Goal: Task Accomplishment & Management: Manage account settings

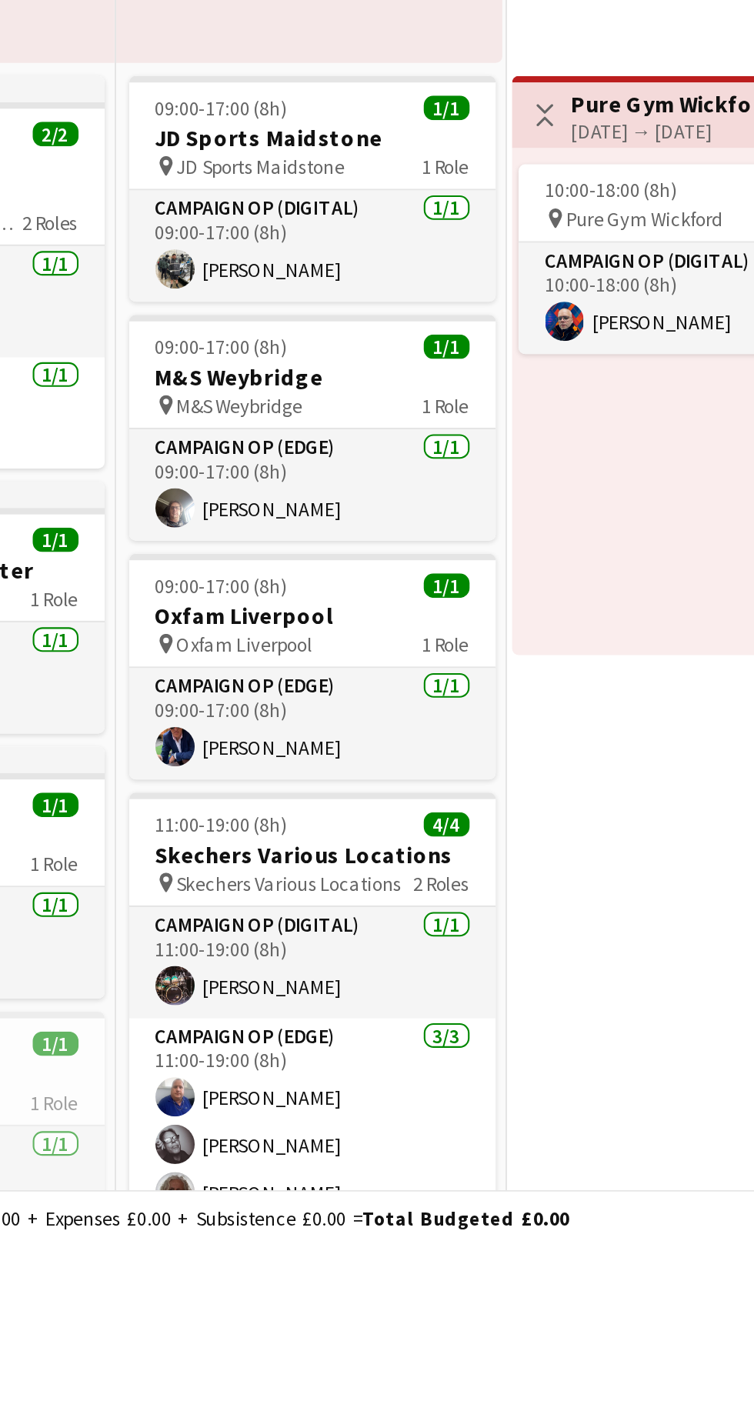
click at [275, 993] on app-job-card "09:00-17:00 (8h) 1/1 M&S Weybridge pin M&S Weybridge 1 Role Campaign Op (Edge) …" at bounding box center [321, 1026] width 172 height 106
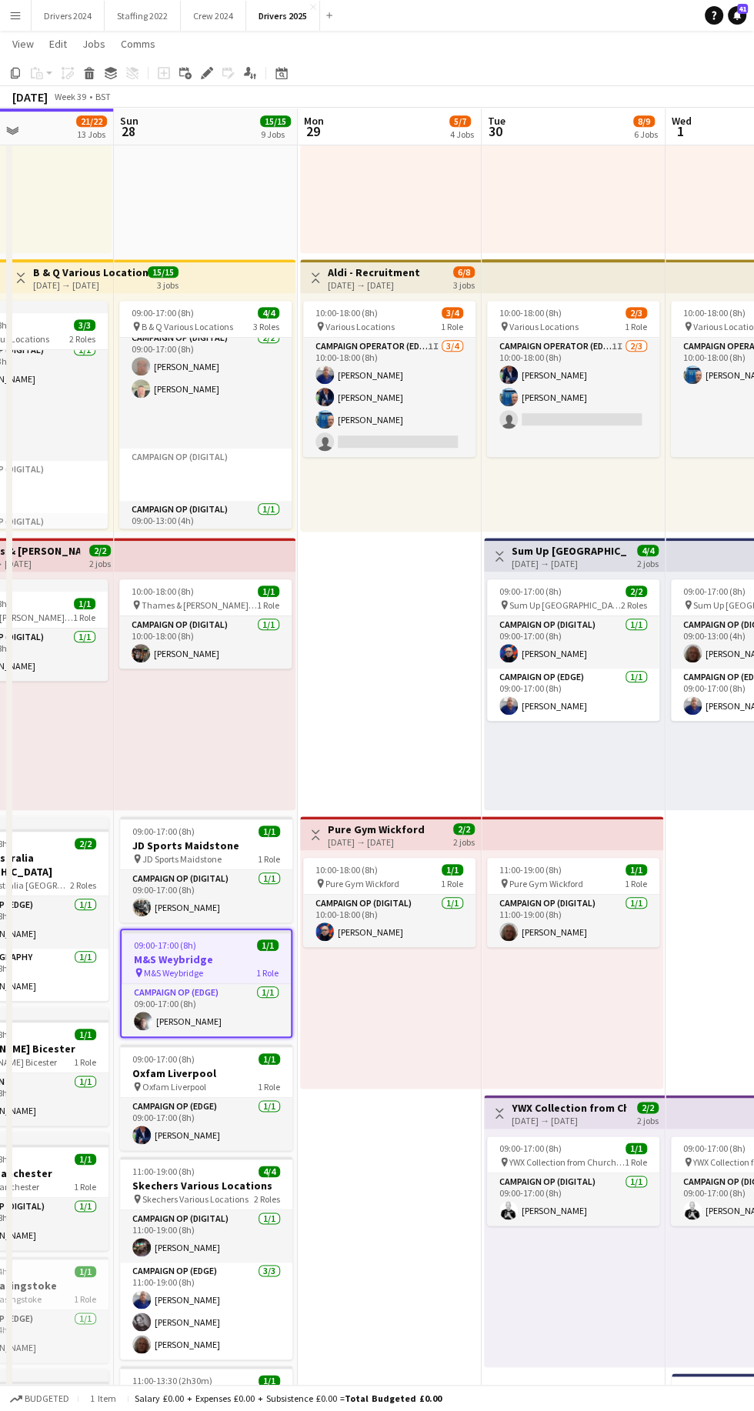
click at [204, 962] on h3 "M&S Weybridge" at bounding box center [206, 959] width 169 height 14
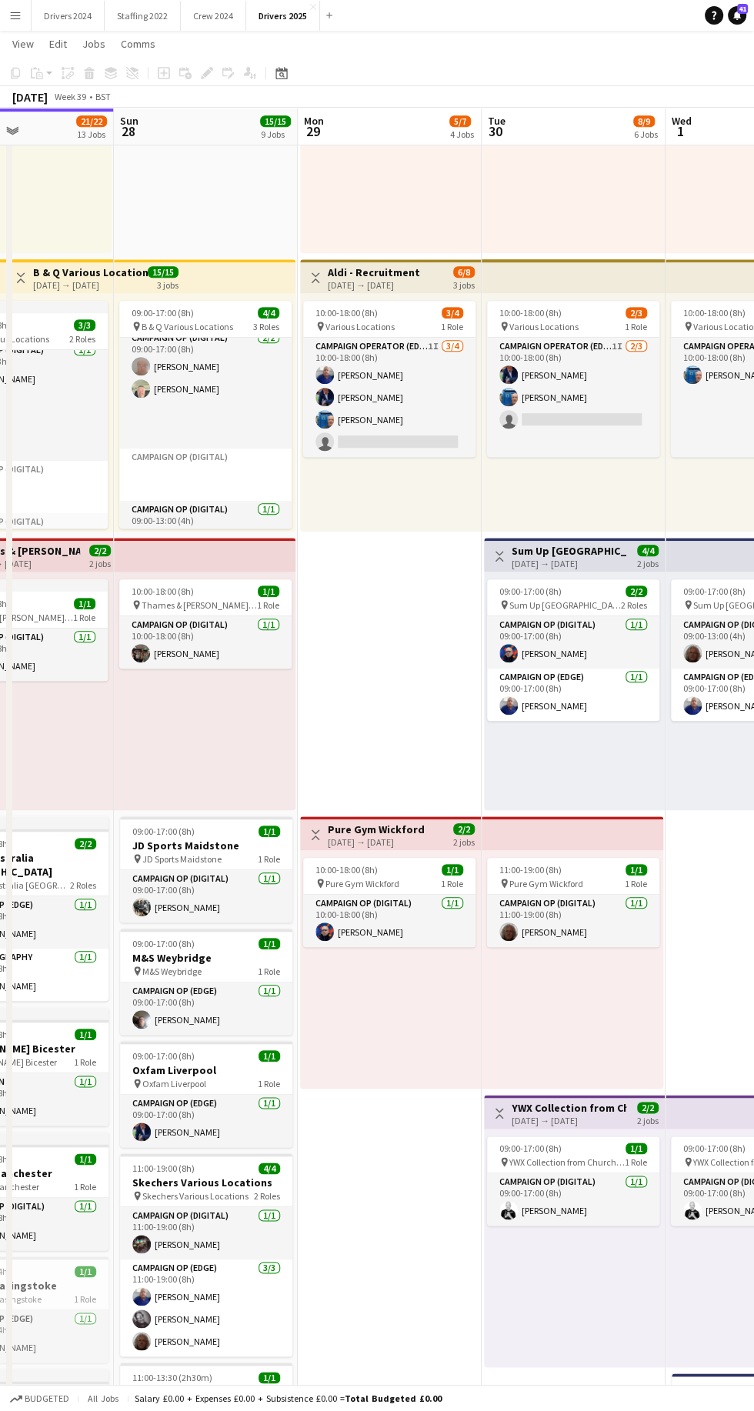
click at [205, 942] on div "09:00-17:00 (8h) 1/1" at bounding box center [206, 944] width 172 height 12
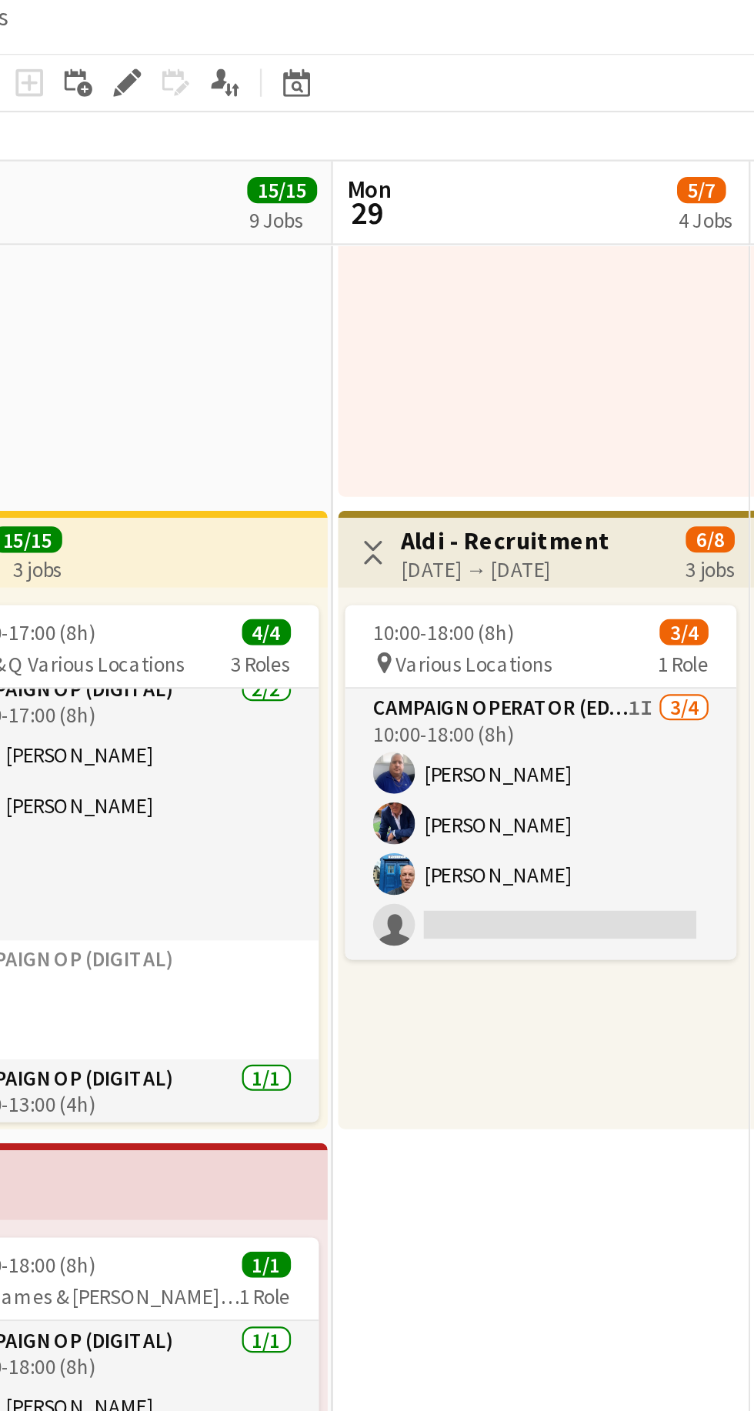
click at [205, 69] on icon "Edit" at bounding box center [207, 73] width 12 height 12
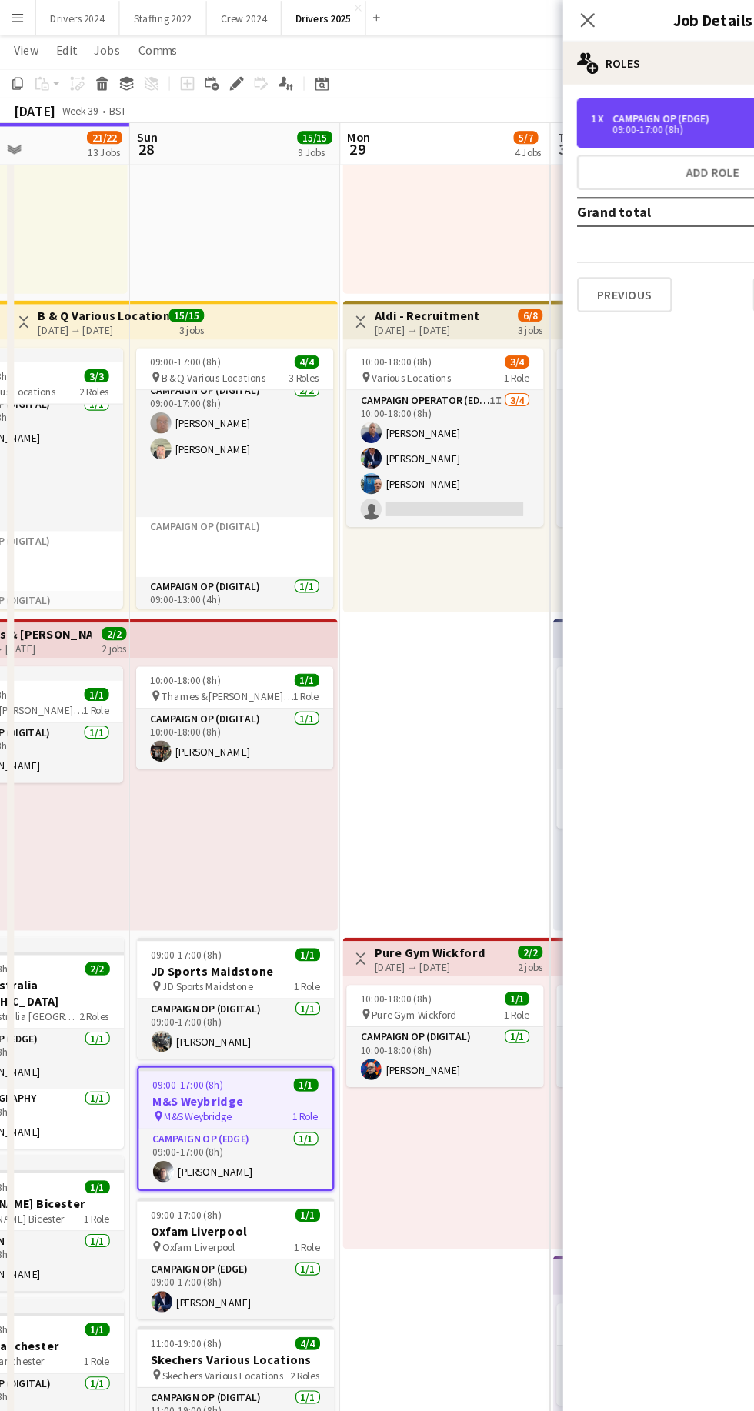
click at [640, 112] on div "09:00-17:00 (8h)" at bounding box center [615, 113] width 196 height 8
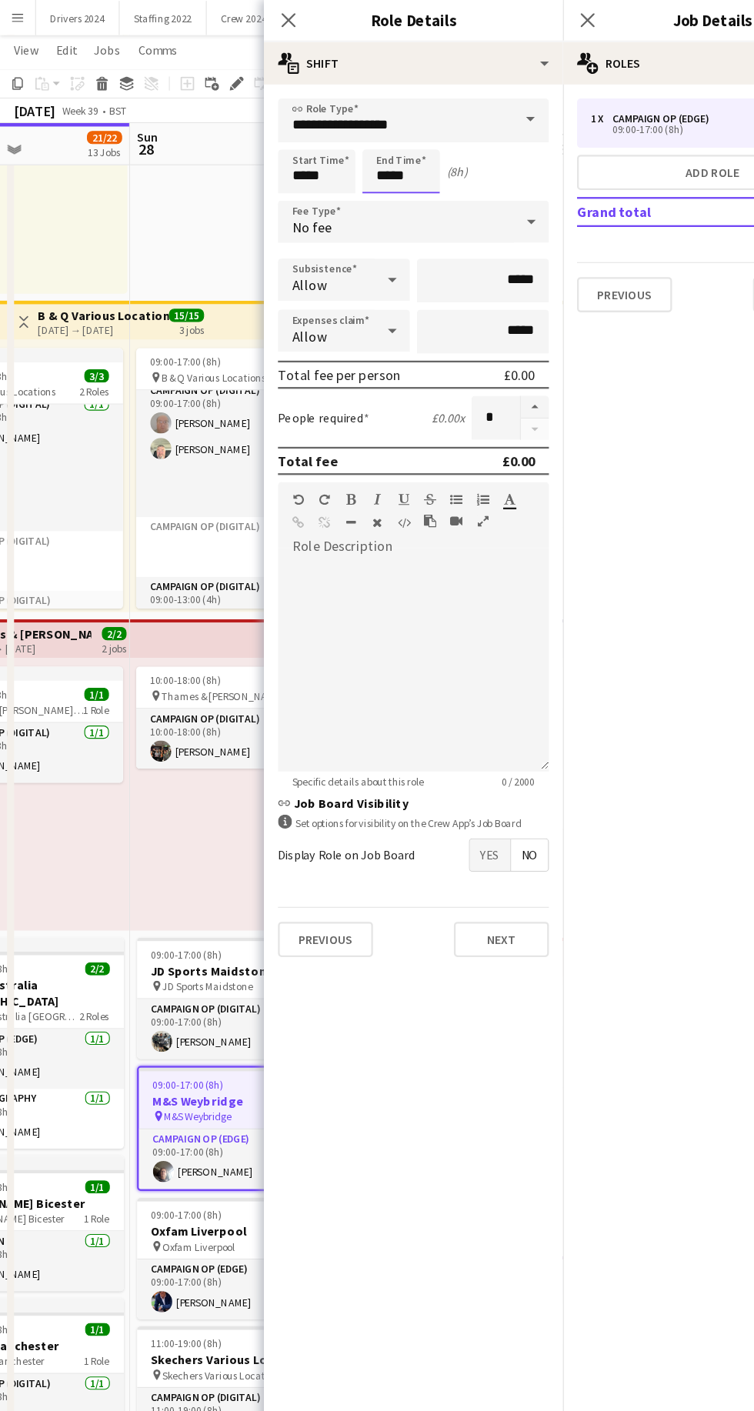
click at [359, 152] on input "*****" at bounding box center [351, 150] width 68 height 38
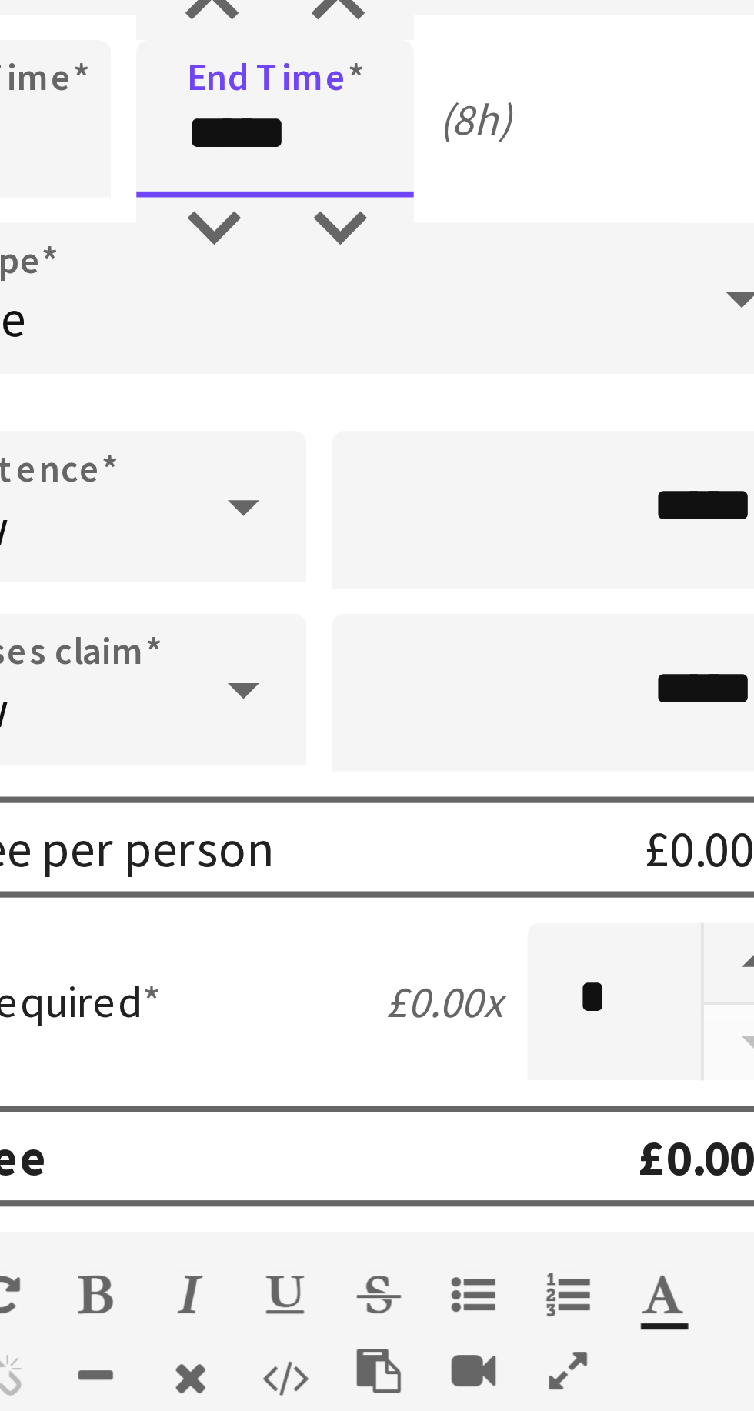
scroll to position [172, 0]
click at [339, 178] on div at bounding box center [335, 176] width 31 height 15
click at [336, 175] on div at bounding box center [335, 176] width 31 height 15
click at [338, 176] on div at bounding box center [335, 176] width 31 height 15
click at [333, 178] on div at bounding box center [335, 176] width 31 height 15
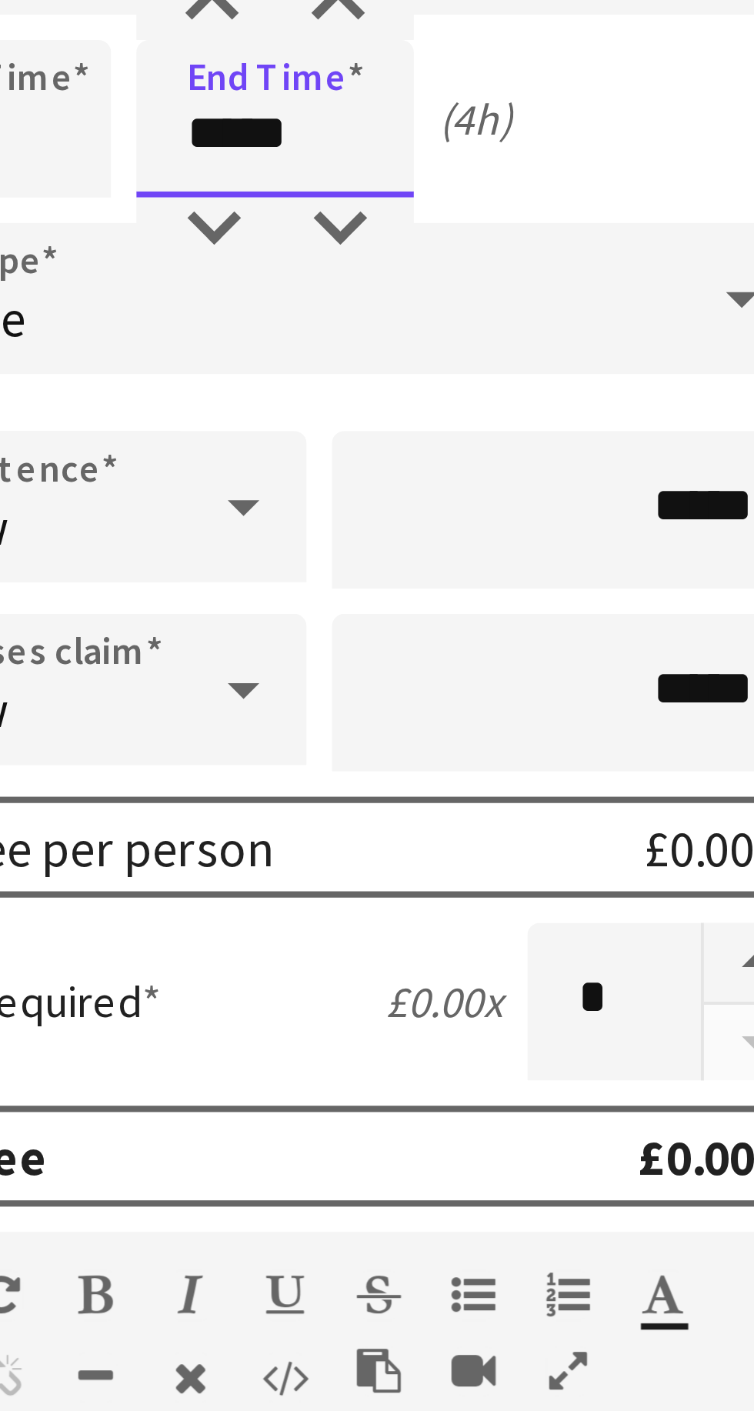
click at [332, 178] on div at bounding box center [335, 176] width 31 height 15
click at [337, 178] on div at bounding box center [335, 176] width 31 height 15
type input "*****"
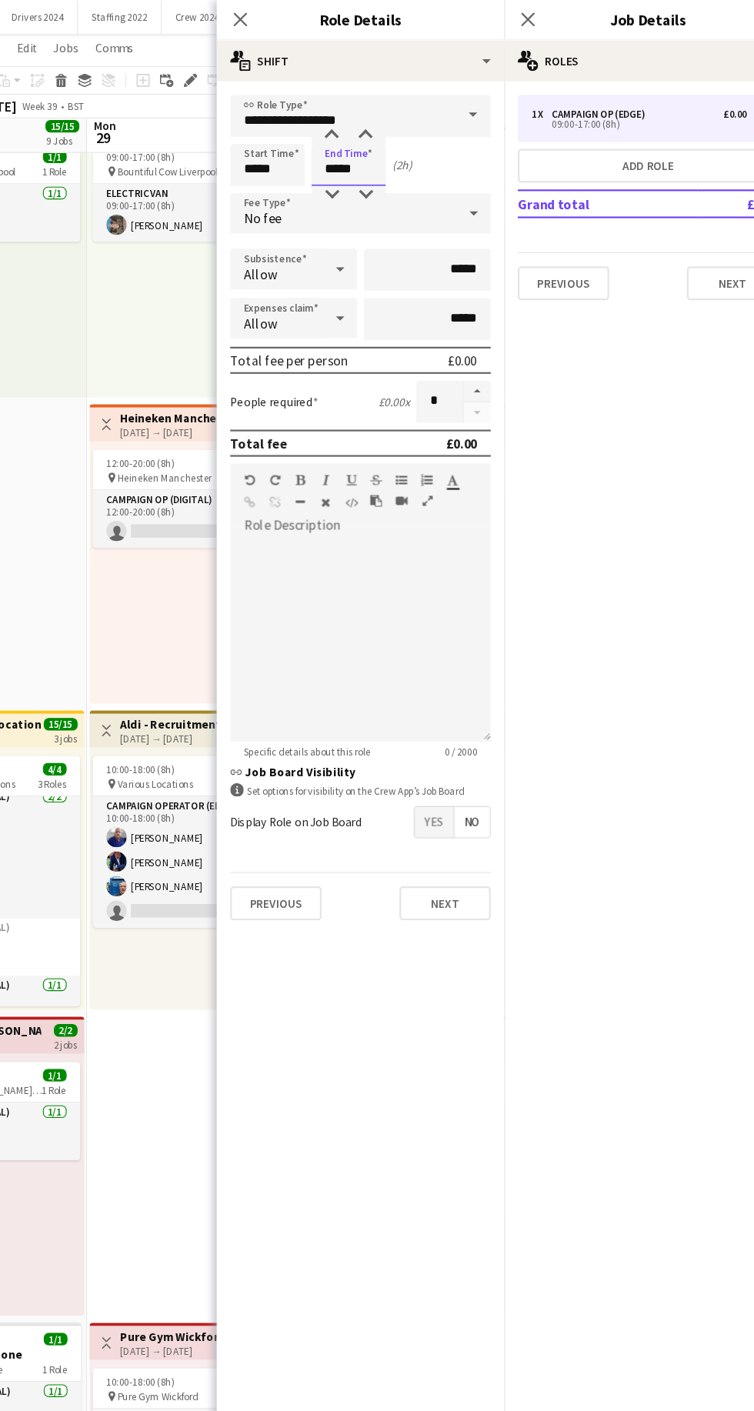
scroll to position [82, 0]
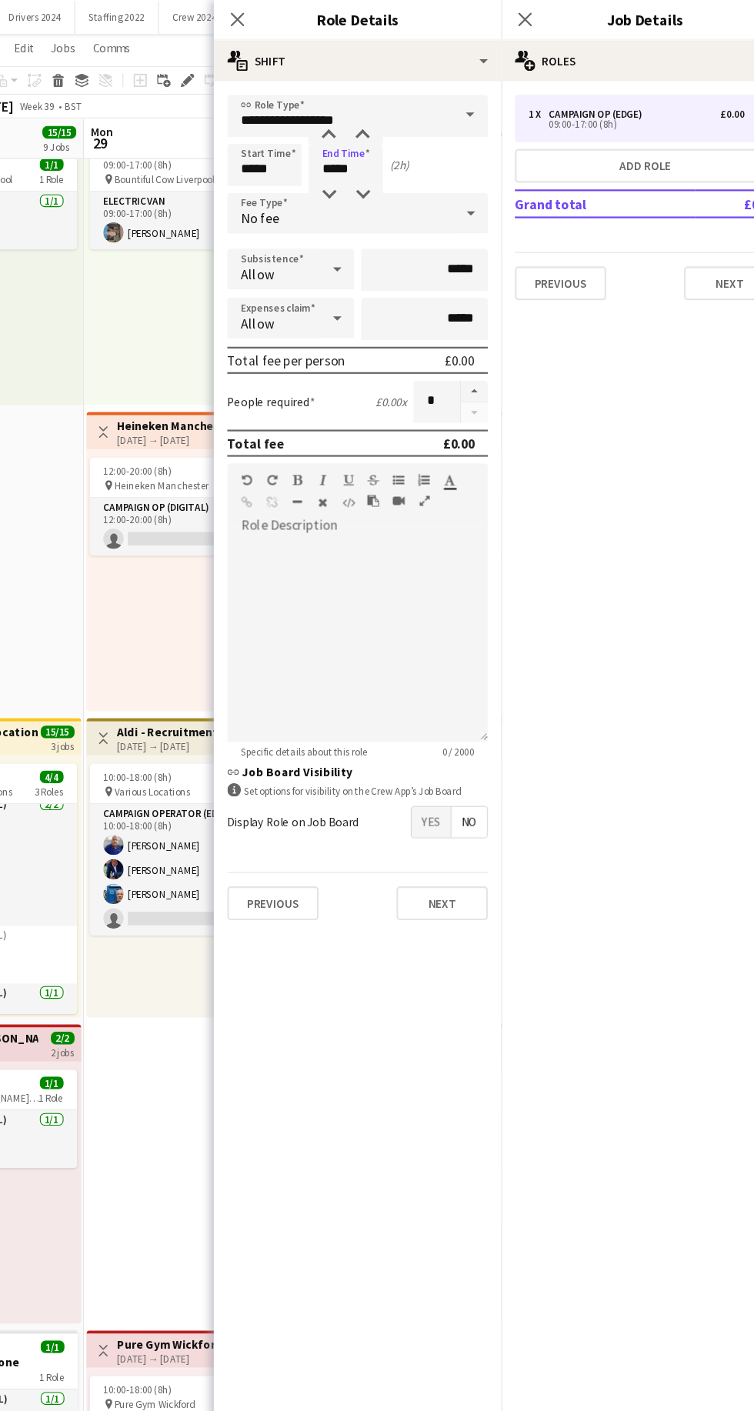
click at [125, 308] on div "09:00-17:00 (8h) 1/1 pin Bountiful Cow Liverpool 1 Role Electric Van [DATE] 09:…" at bounding box center [204, 249] width 184 height 238
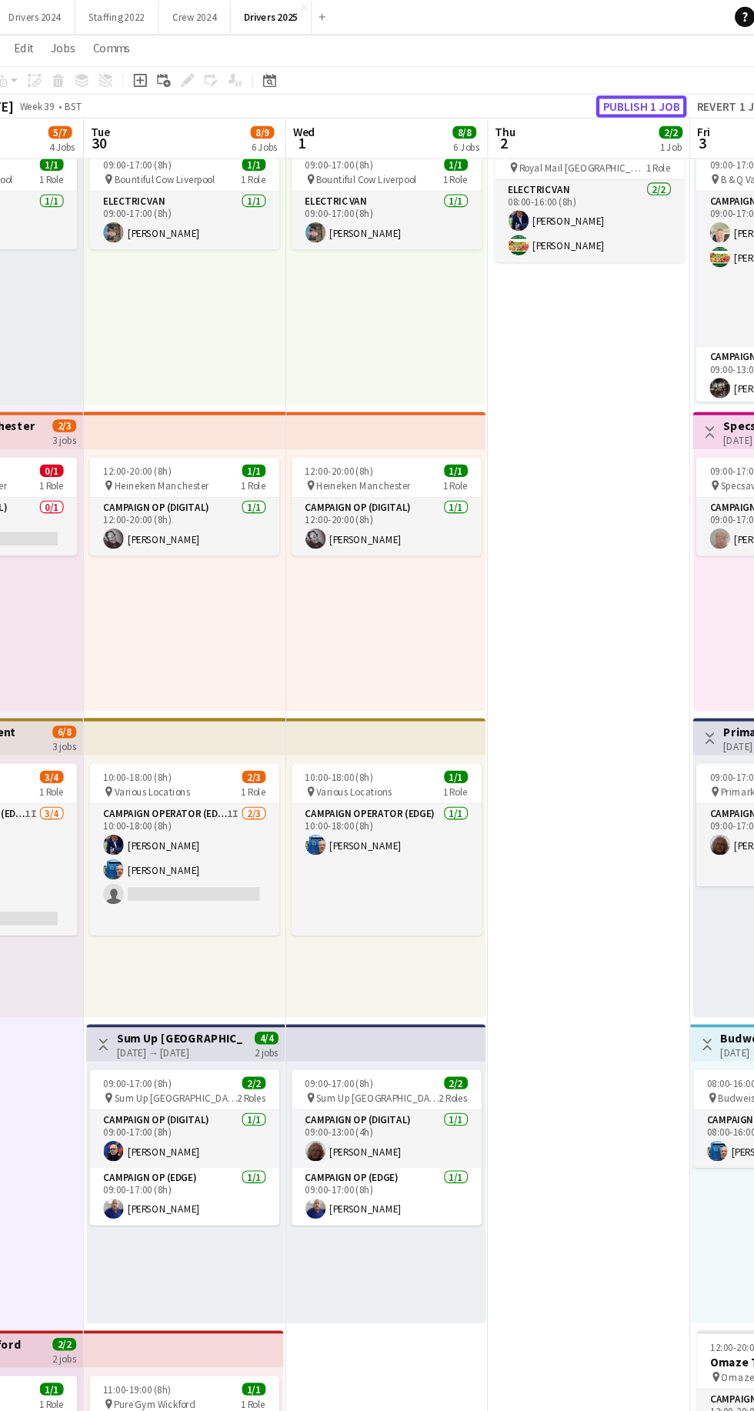
click at [629, 92] on button "Publish 1 job" at bounding box center [620, 97] width 82 height 20
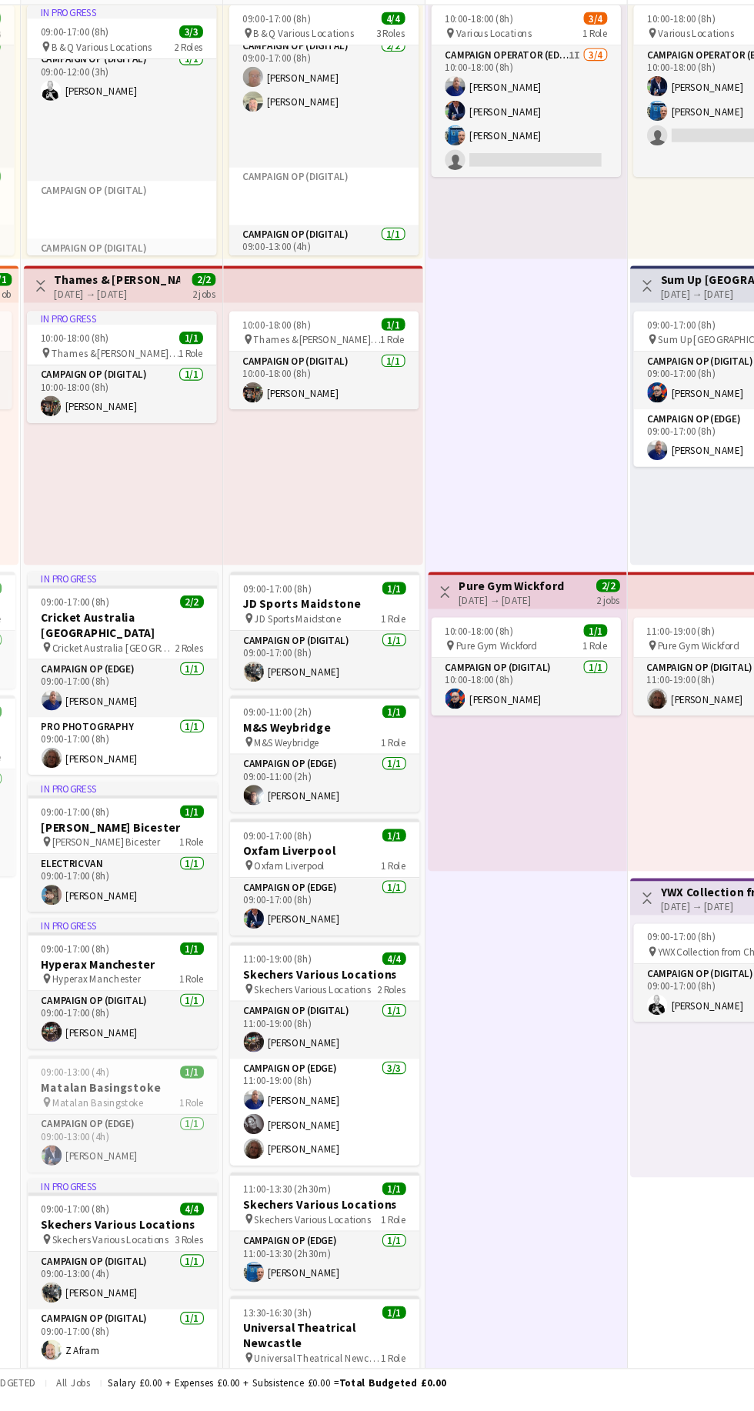
scroll to position [634, 0]
click at [333, 1012] on div "11:00-19:00 (8h) 4/4" at bounding box center [331, 1011] width 172 height 12
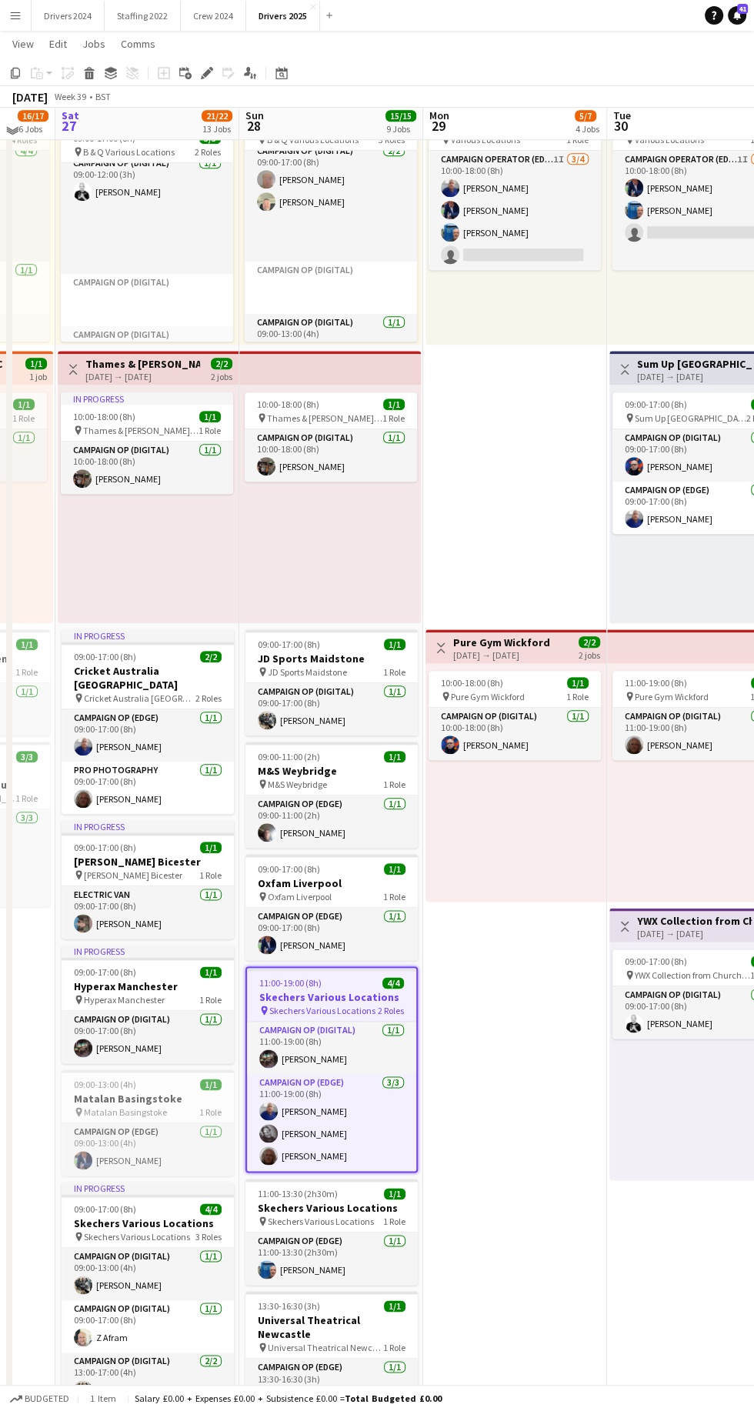
scroll to position [642, 0]
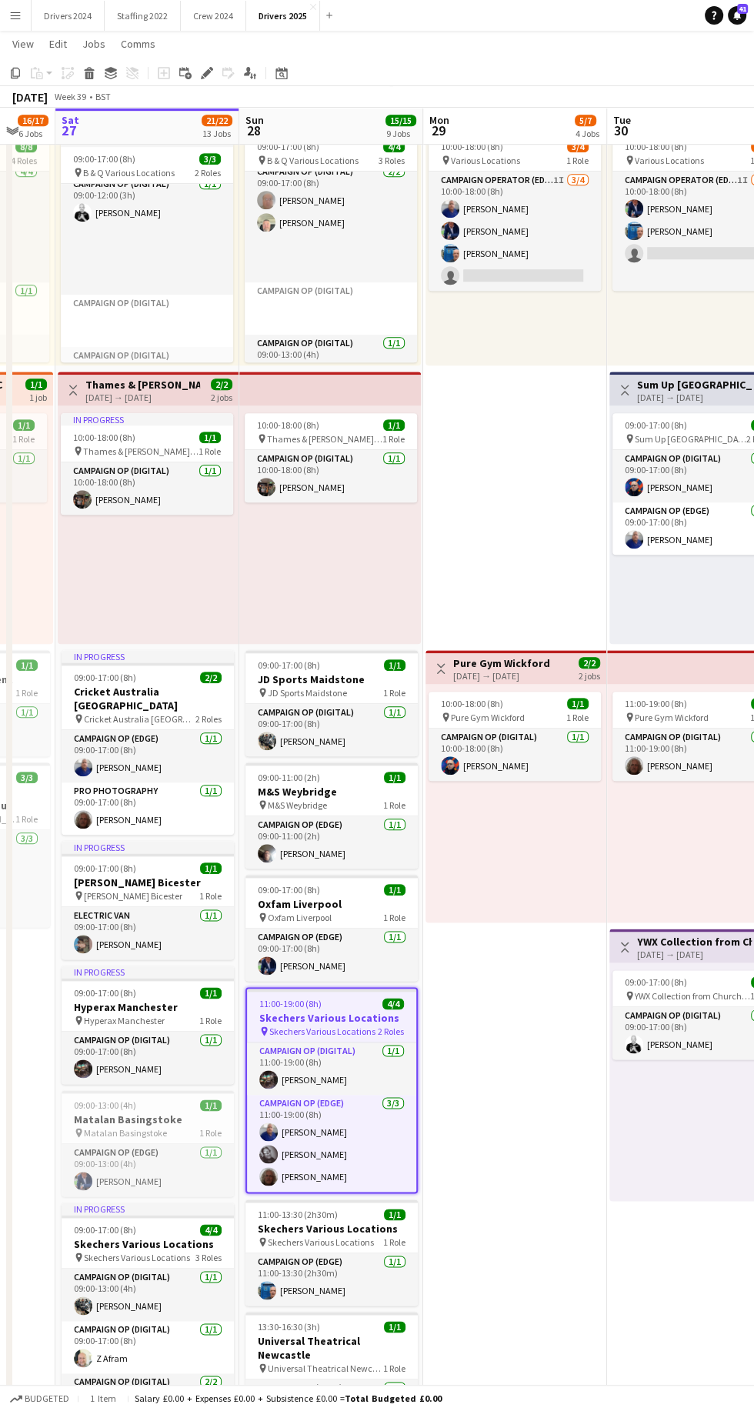
click at [204, 68] on icon "Edit" at bounding box center [207, 73] width 12 height 12
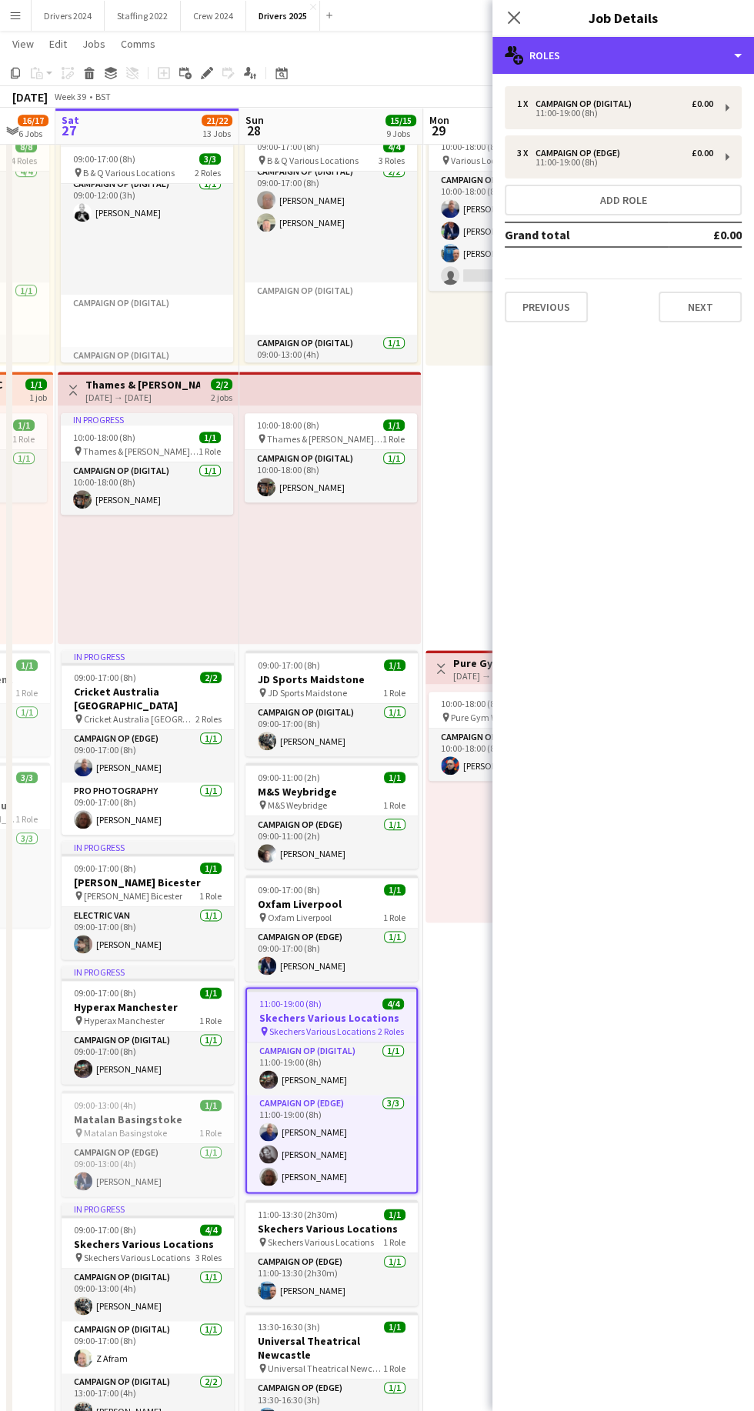
click at [683, 49] on div "multiple-users-add Roles" at bounding box center [623, 55] width 262 height 37
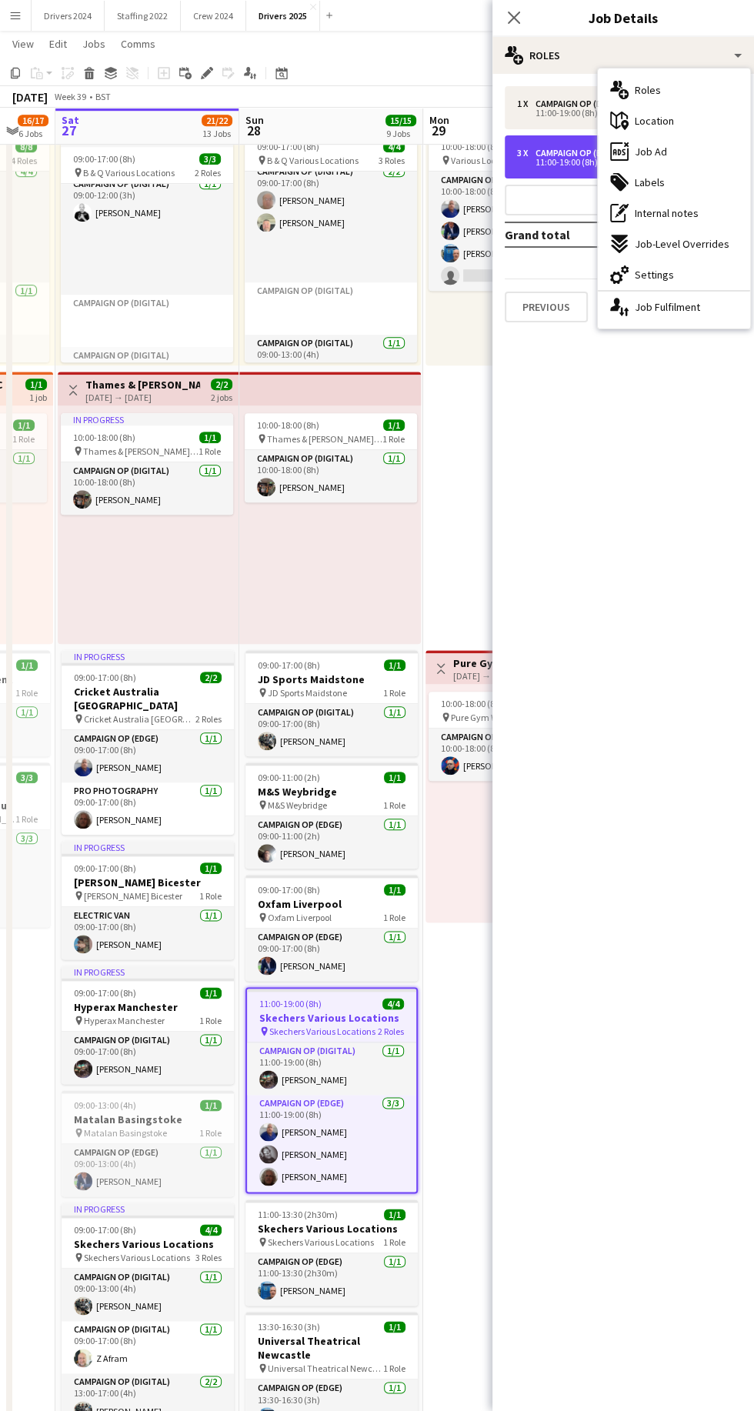
click at [544, 162] on div "11:00-19:00 (8h)" at bounding box center [615, 162] width 196 height 8
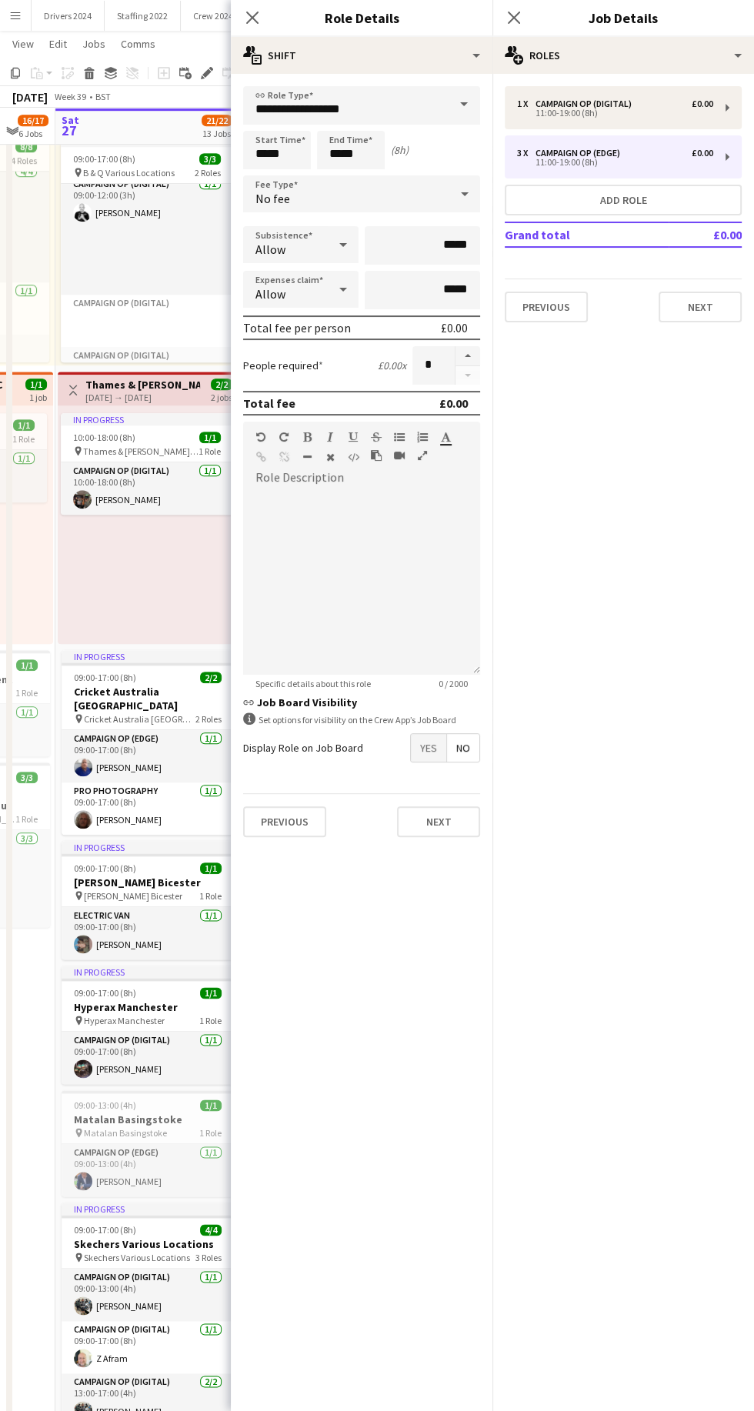
click at [472, 357] on button "button" at bounding box center [467, 356] width 25 height 20
type input "*"
click at [125, 1032] on app-card-role "Campaign Op (Digital) [DATE] 09:00-17:00 (8h) [PERSON_NAME]" at bounding box center [148, 1058] width 172 height 52
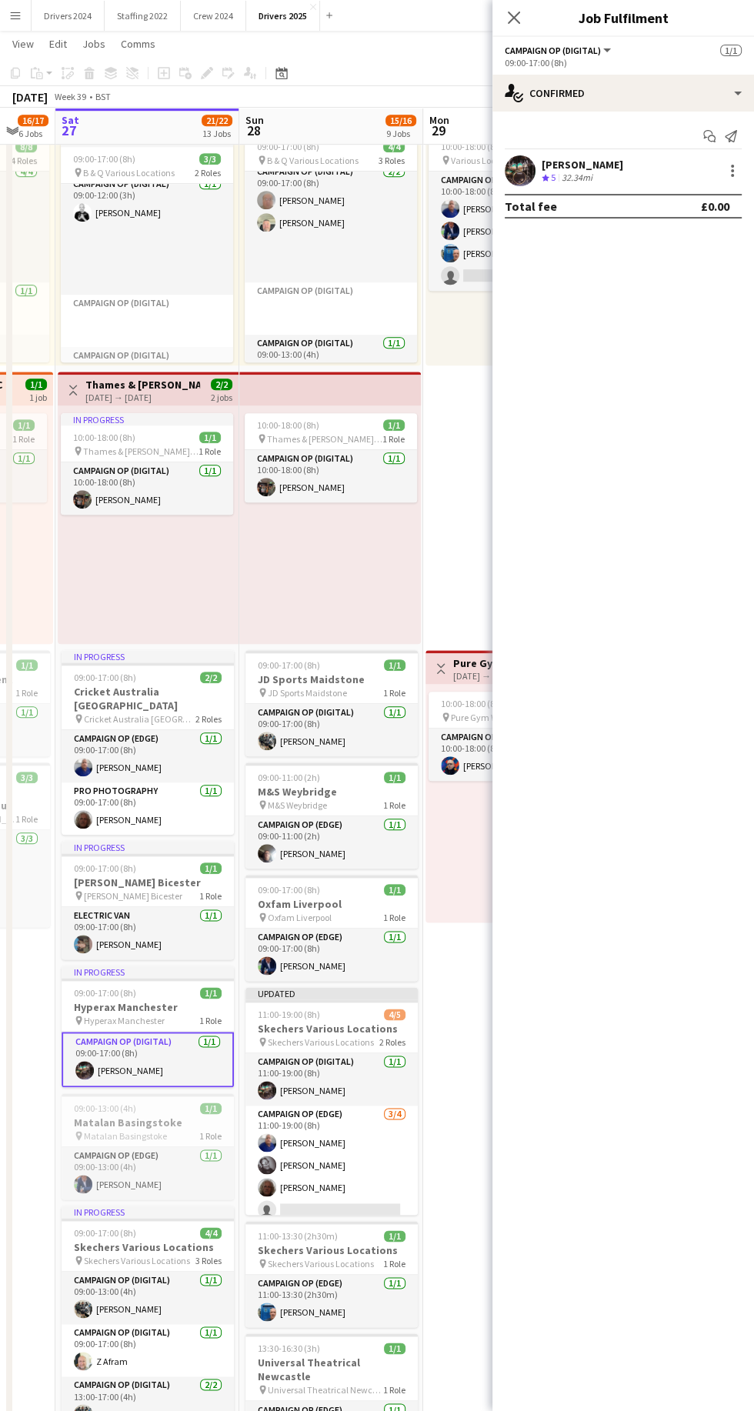
click at [357, 1200] on app-card-role "Campaign Op (Edge) [DATE] 11:00-19:00 (8h) [PERSON_NAME] [PERSON_NAME] [PERSON_…" at bounding box center [331, 1165] width 172 height 119
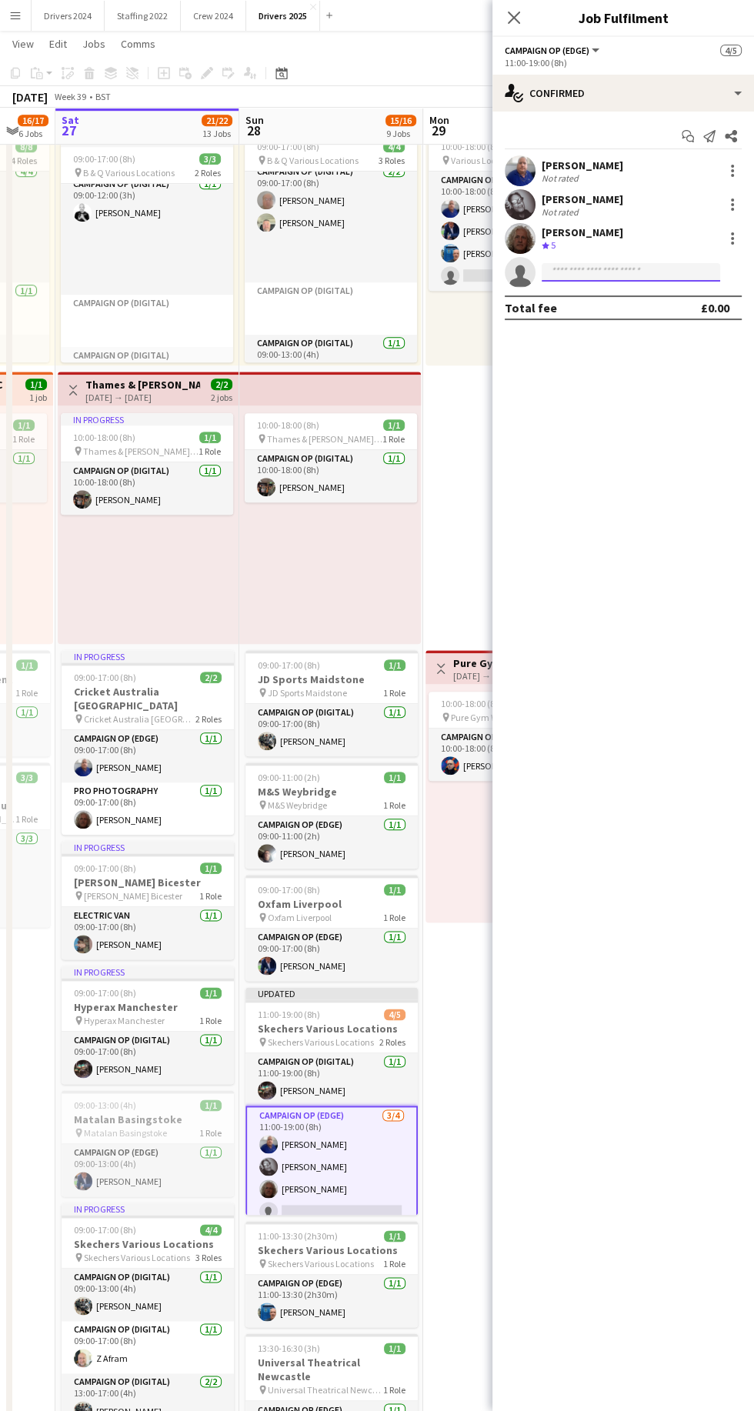
click at [643, 265] on input at bounding box center [631, 272] width 178 height 18
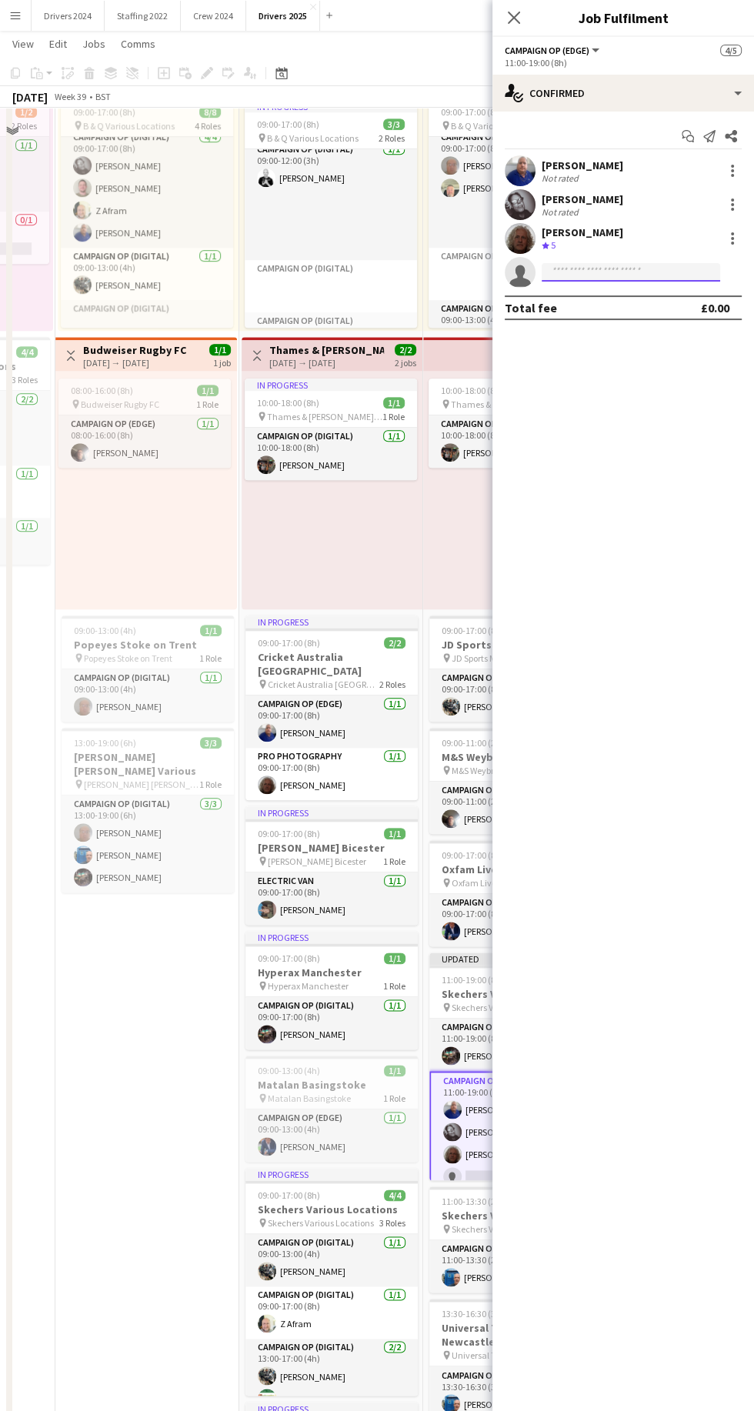
scroll to position [538, 0]
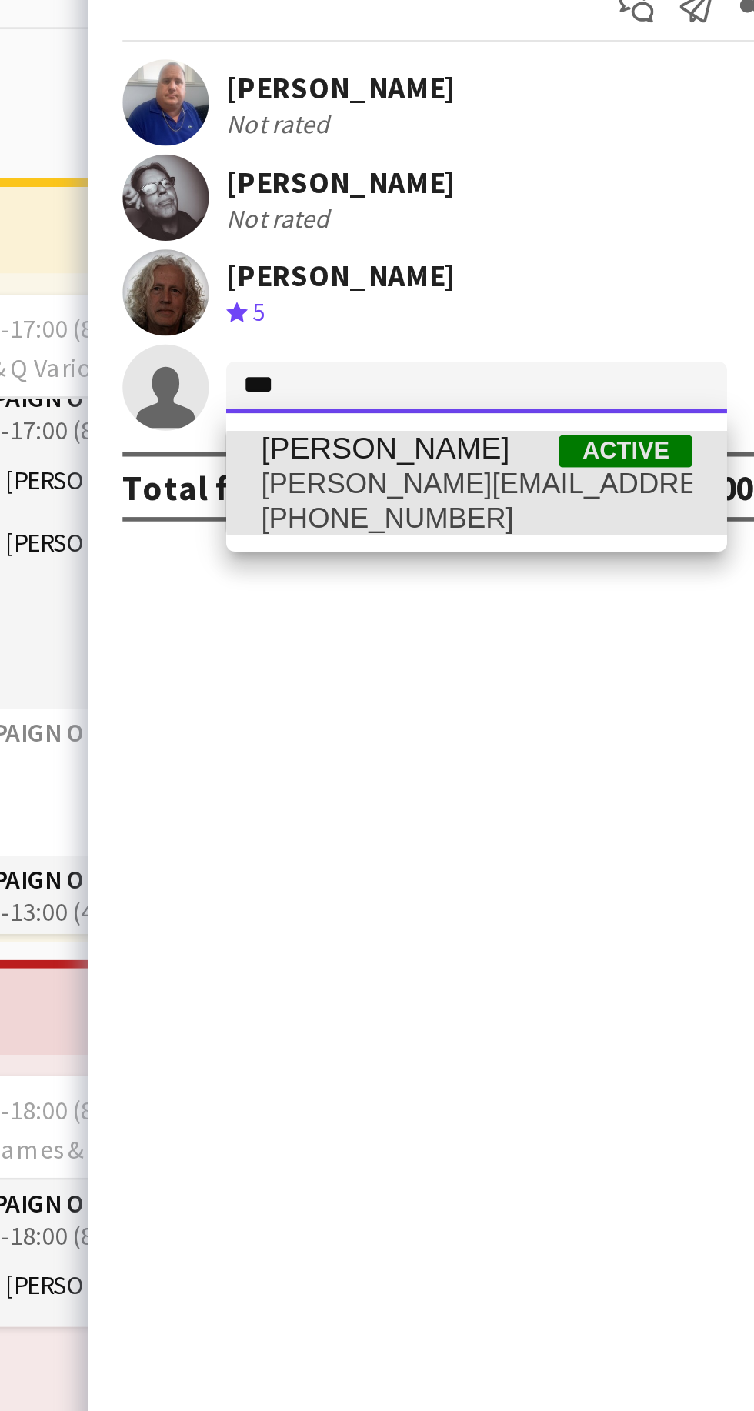
type input "***"
click at [641, 306] on span "[PERSON_NAME][EMAIL_ADDRESS][DOMAIN_NAME]" at bounding box center [631, 307] width 154 height 12
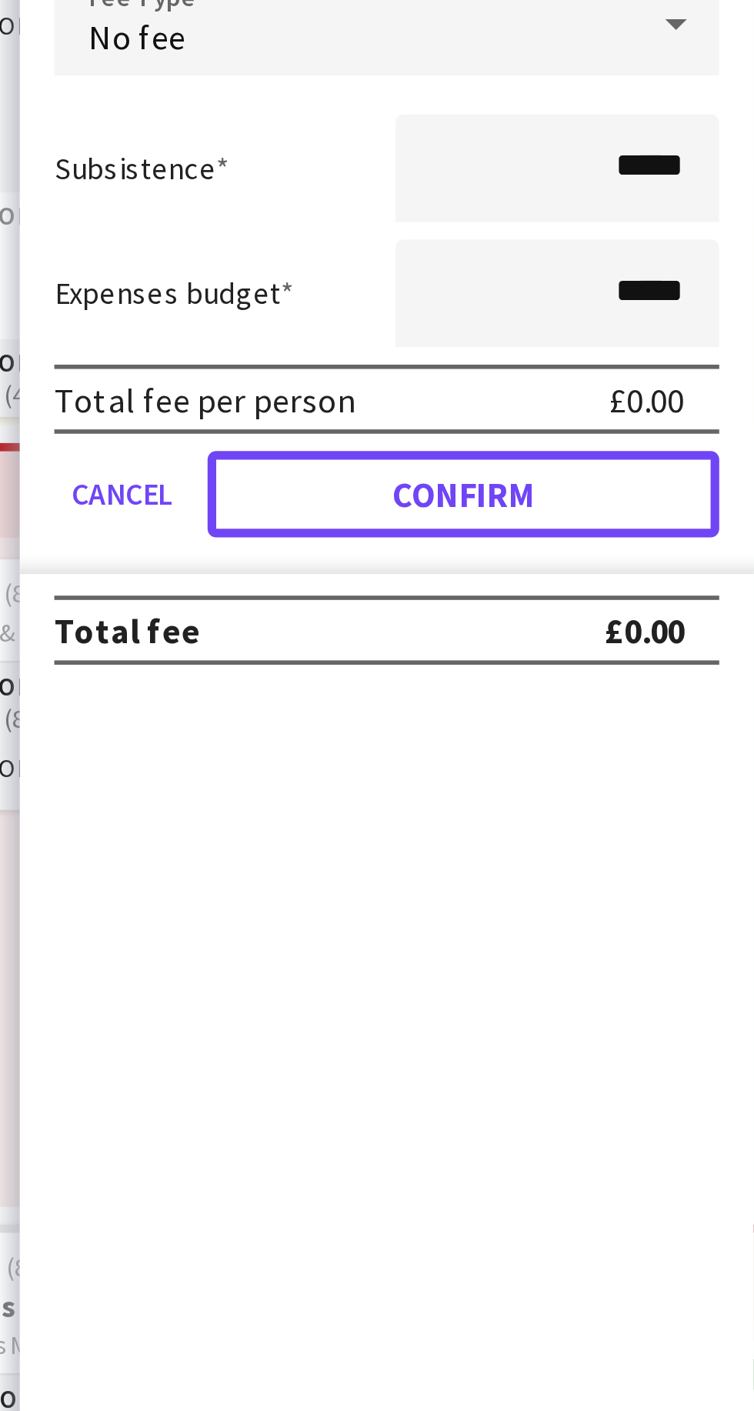
click at [668, 498] on button "Confirm" at bounding box center [650, 494] width 182 height 31
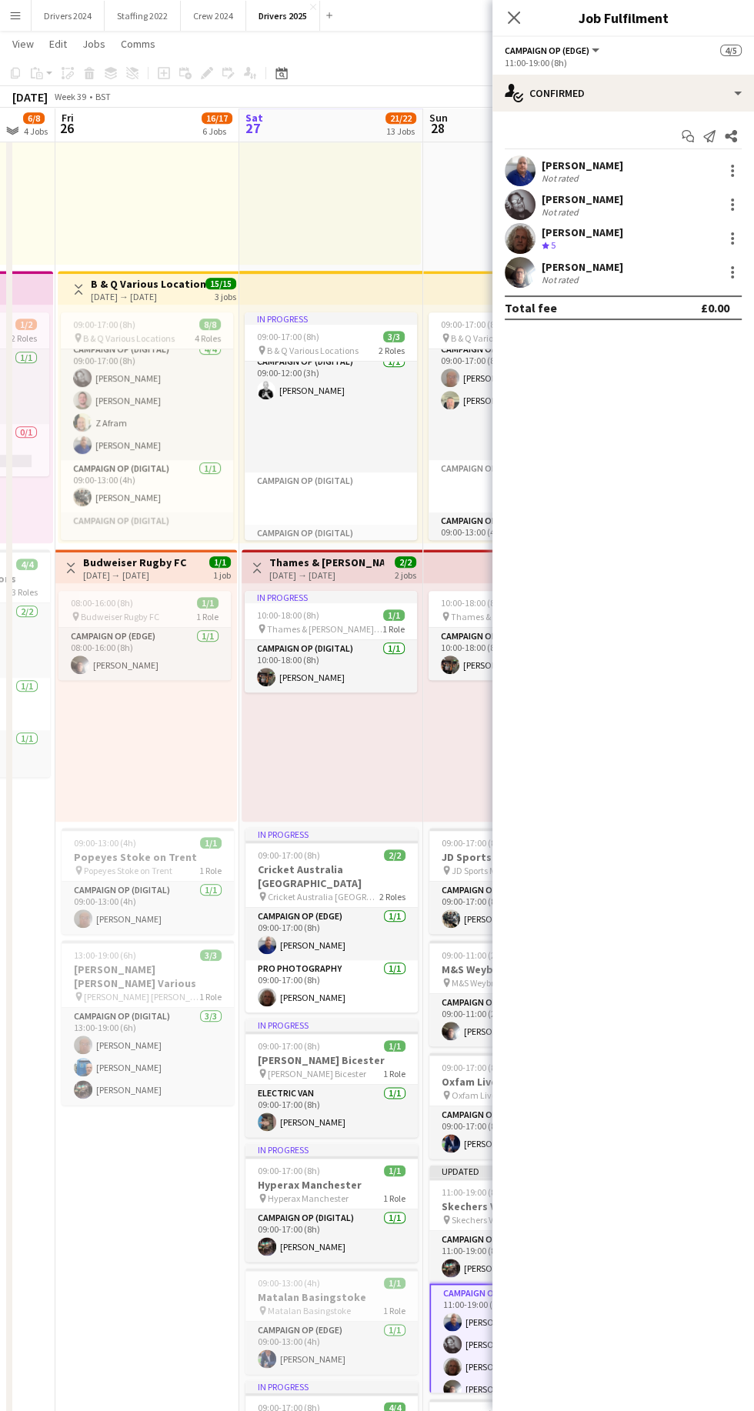
scroll to position [462, 0]
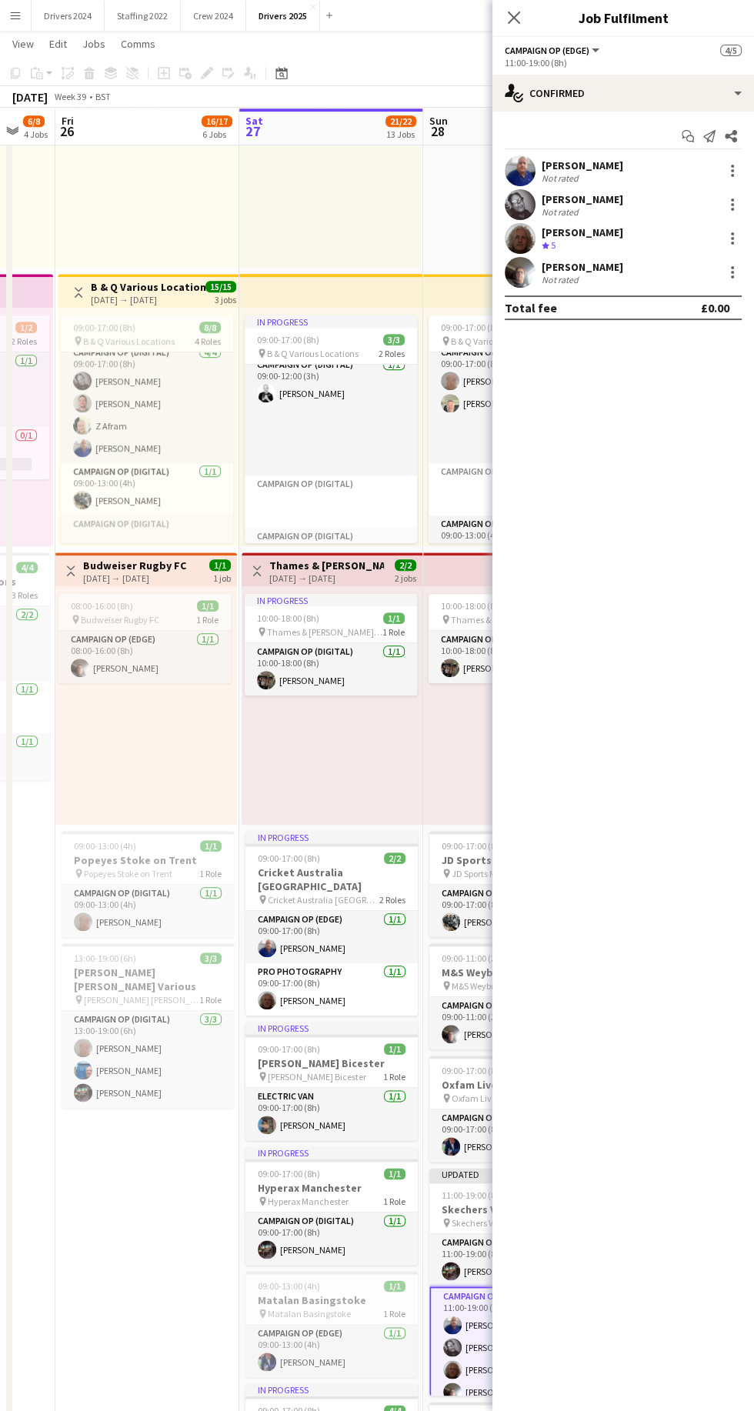
click at [156, 1244] on app-date-cell "Toggle View The Gym Group [DATE] → [DATE] 4/5 2 jobs 09:00-17:00 (8h) 2/3 pin T…" at bounding box center [147, 988] width 184 height 2555
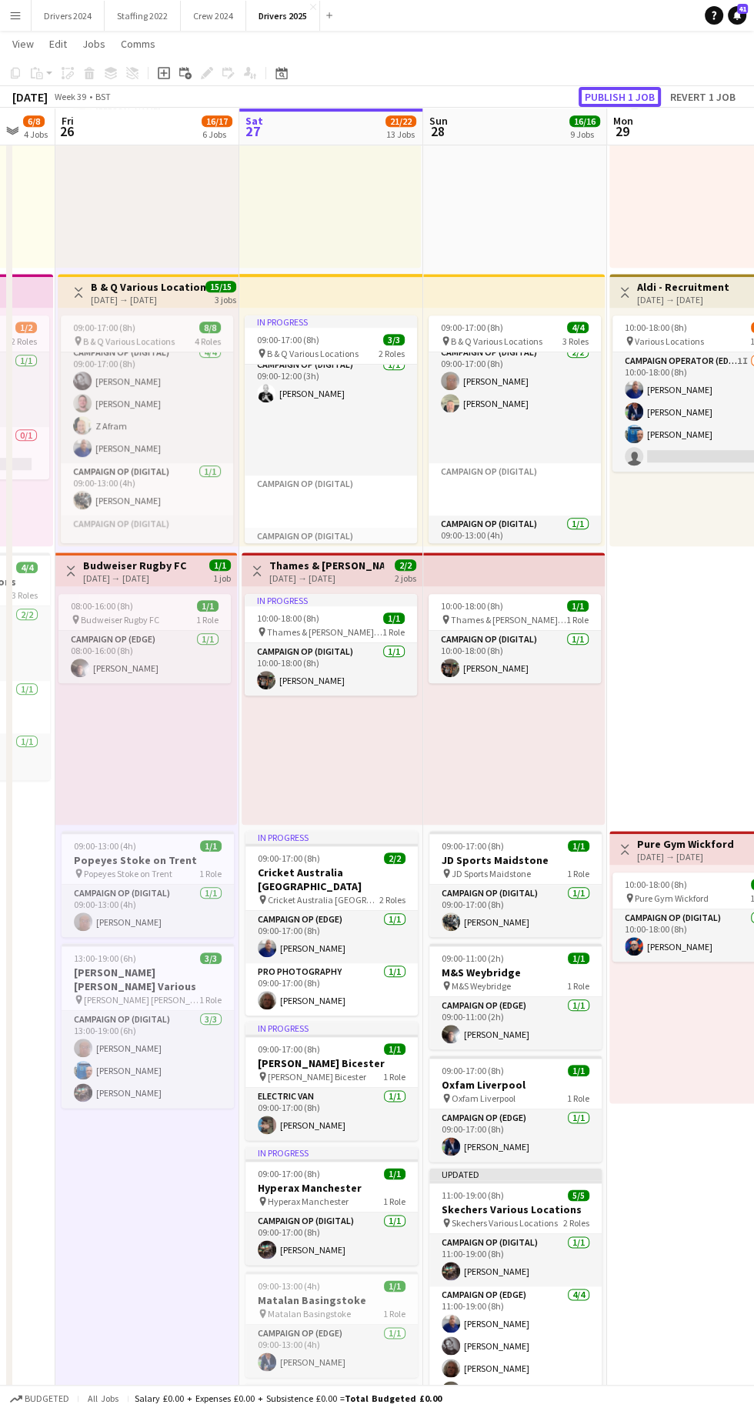
click at [635, 93] on button "Publish 1 job" at bounding box center [620, 97] width 82 height 20
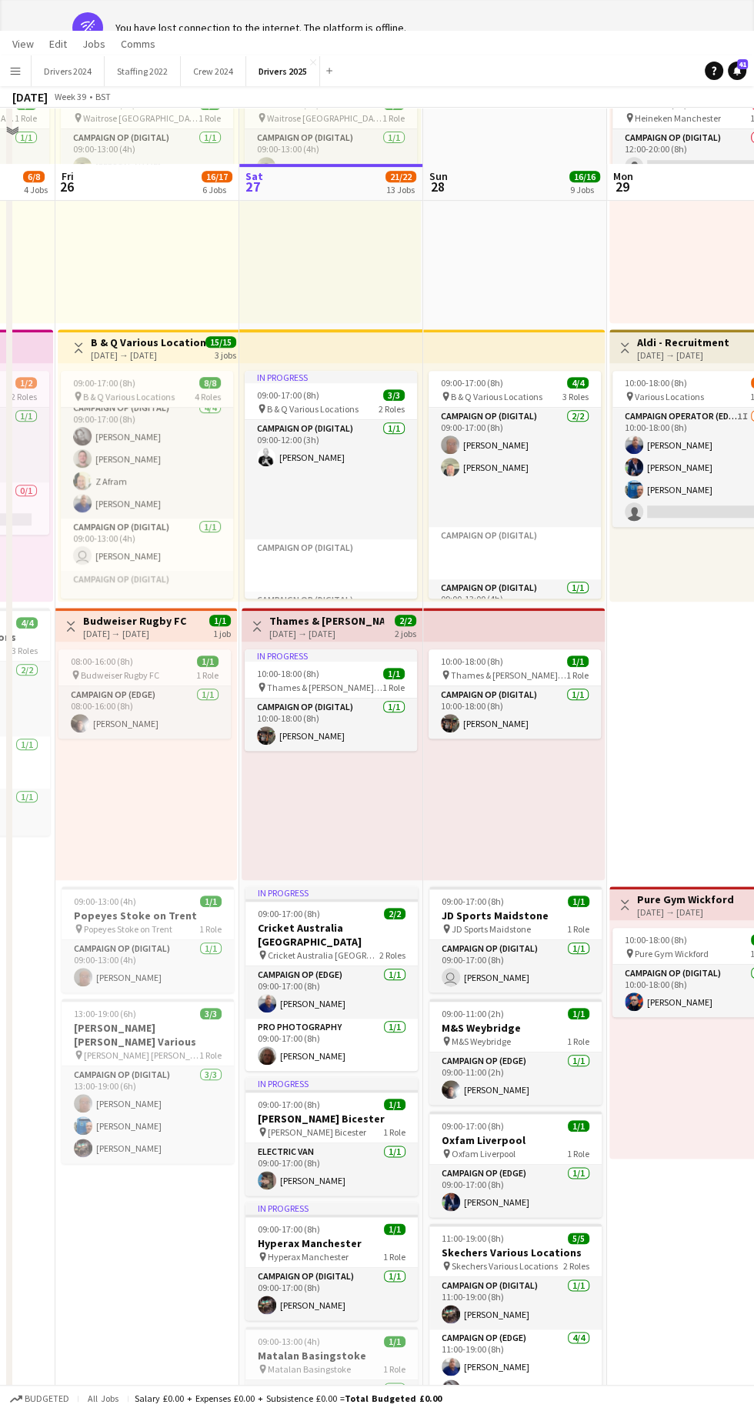
scroll to position [8, 0]
